Goal: Transaction & Acquisition: Purchase product/service

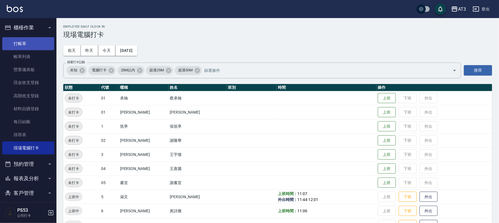
click at [32, 41] on link "打帳單" at bounding box center [28, 43] width 52 height 13
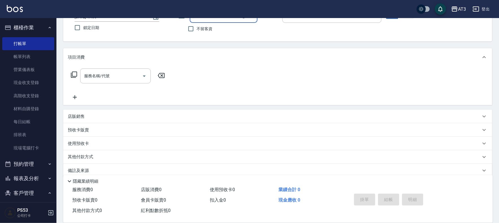
scroll to position [52, 0]
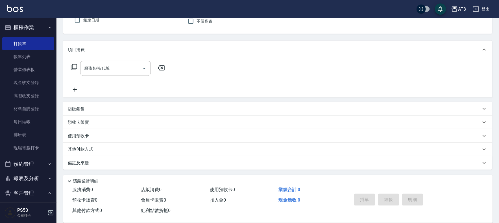
click at [104, 110] on div "店販銷售" at bounding box center [274, 109] width 413 height 6
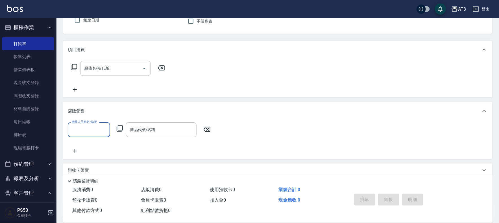
scroll to position [83, 0]
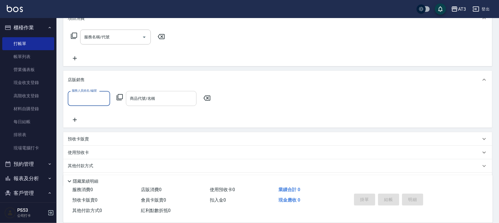
click at [139, 96] on div "商品代號/名稱 商品代號/名稱" at bounding box center [161, 98] width 71 height 15
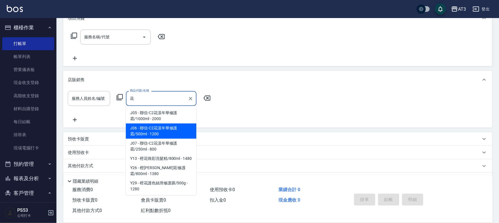
type input "花"
click at [233, 121] on div "服務人員姓名/編號 服務人員姓名/編號 商品代號/名稱 商品代號/名稱" at bounding box center [278, 107] width 420 height 32
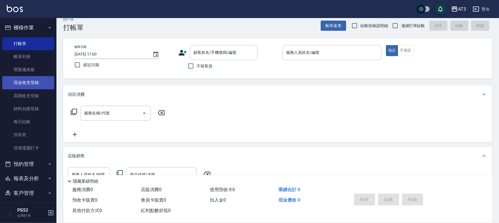
scroll to position [0, 0]
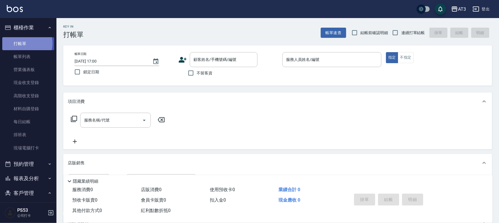
click at [25, 43] on link "打帳單" at bounding box center [28, 43] width 52 height 13
click at [92, 31] on div "Key In 打帳單 帳單速查 結帳前確認明細 連續打單結帳 掛單 結帳 明細" at bounding box center [274, 28] width 436 height 21
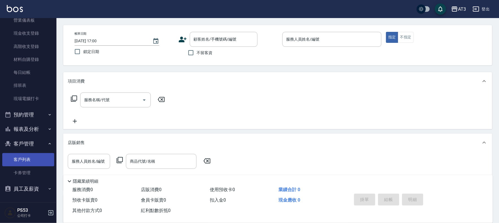
scroll to position [31, 0]
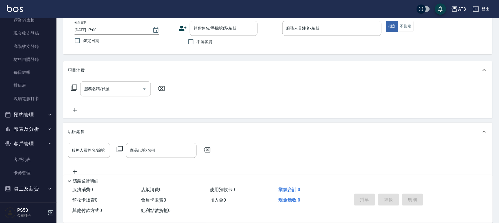
click at [31, 152] on ul "客戶列表 卡券管理" at bounding box center [28, 166] width 52 height 31
click at [28, 162] on link "客戶列表" at bounding box center [28, 159] width 52 height 13
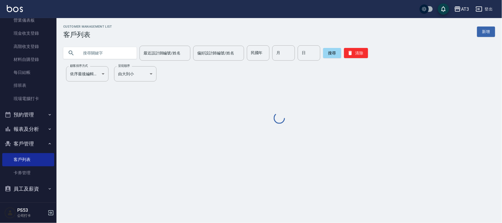
click at [112, 47] on input "text" at bounding box center [105, 52] width 53 height 15
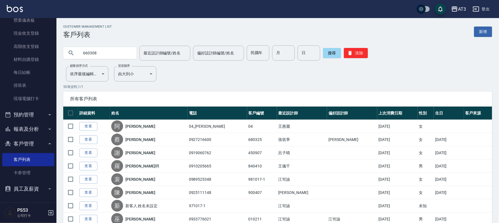
type input "660308"
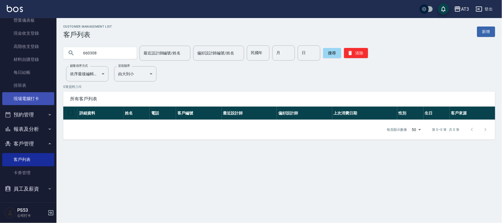
click at [28, 99] on link "現場電腦打卡" at bounding box center [28, 98] width 52 height 13
